Goal: Navigation & Orientation: Find specific page/section

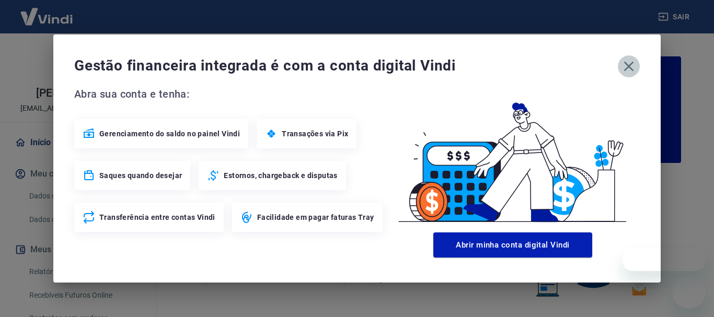
click at [629, 68] on icon "button" at bounding box center [628, 66] width 17 height 17
